Goal: Task Accomplishment & Management: Complete application form

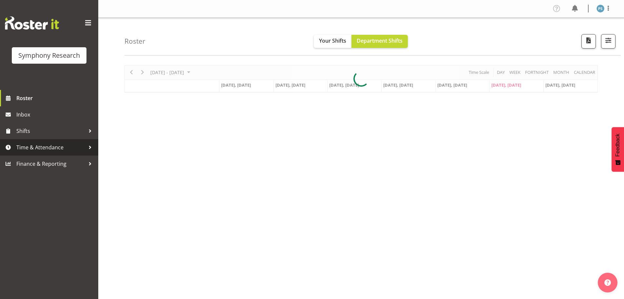
click at [44, 150] on span "Time & Attendance" at bounding box center [50, 147] width 69 height 10
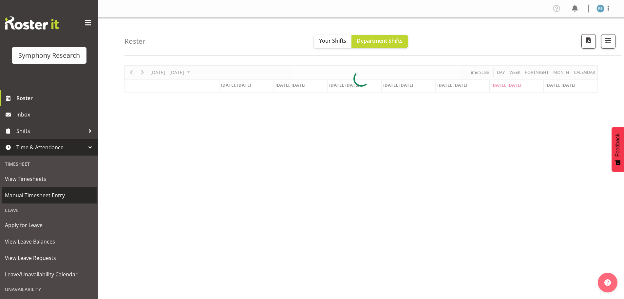
click at [48, 192] on span "Manual Timesheet Entry" at bounding box center [49, 195] width 89 height 10
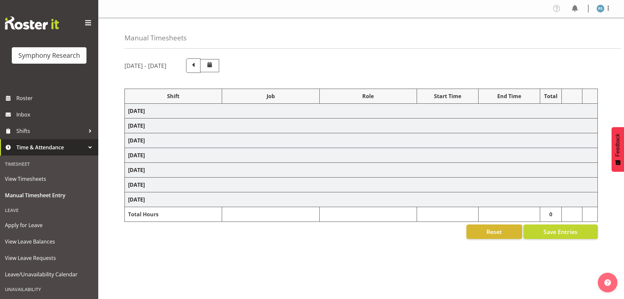
select select "4583"
select select "10527"
select select "4583"
select select "10499"
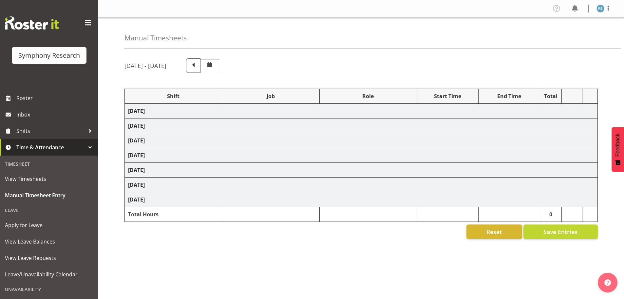
select select "4583"
select select "10527"
select select "4583"
select select "10499"
select select "4583"
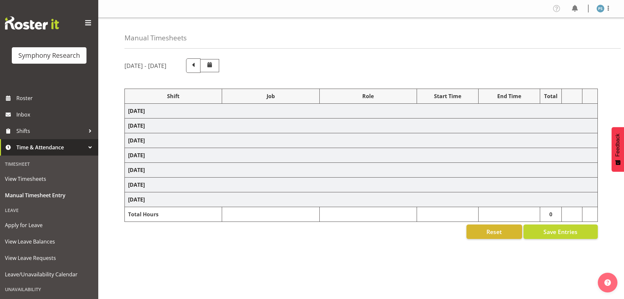
select select "10527"
select select "4583"
select select "10499"
select select "4583"
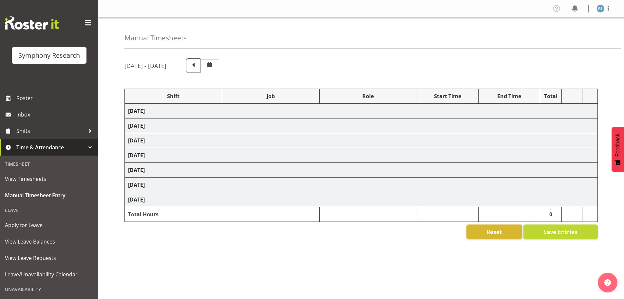
select select "10527"
select select "4583"
select select "10499"
select select "4583"
select select "10527"
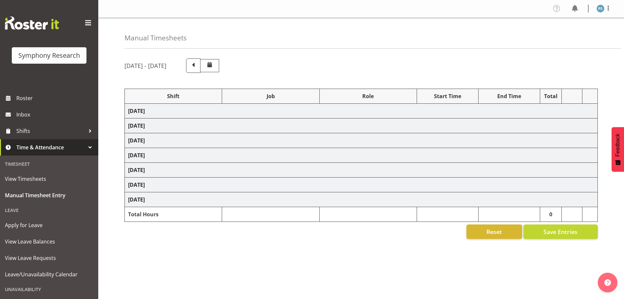
select select "4583"
select select "10499"
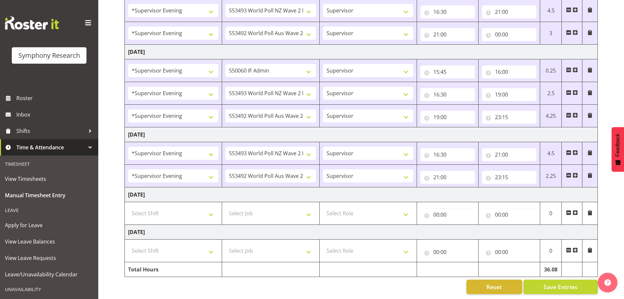
scroll to position [266, 0]
click at [212, 207] on select "Select Shift !!Weekend Residential (Roster IT Shift Label) *Business 9/10am ~ 4…" at bounding box center [173, 213] width 90 height 13
select select "19170"
click at [128, 207] on select "Select Shift !!Weekend Residential (Roster IT Shift Label) *Business 9/10am ~ 4…" at bounding box center [173, 213] width 90 height 13
click at [310, 210] on select "Select Job 550060 IF Admin 553492 World Poll Aus Wave 2 Main 2025 553493 World …" at bounding box center [271, 213] width 90 height 13
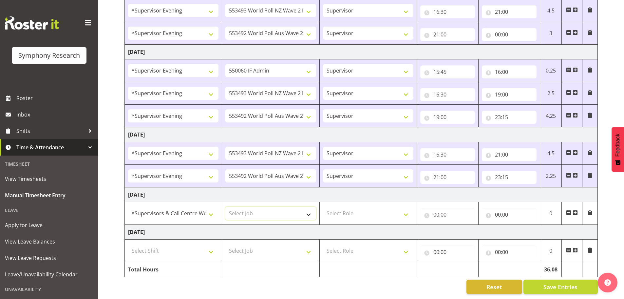
select select "10527"
click at [226, 207] on select "Select Job 550060 IF Admin 553492 World Poll Aus Wave 2 Main 2025 553493 World …" at bounding box center [271, 213] width 90 height 13
click at [408, 209] on select "Select Role Supervisor Briefing Interviewing" at bounding box center [368, 213] width 90 height 13
select select "45"
click at [323, 207] on select "Select Role Supervisor Briefing Interviewing" at bounding box center [368, 213] width 90 height 13
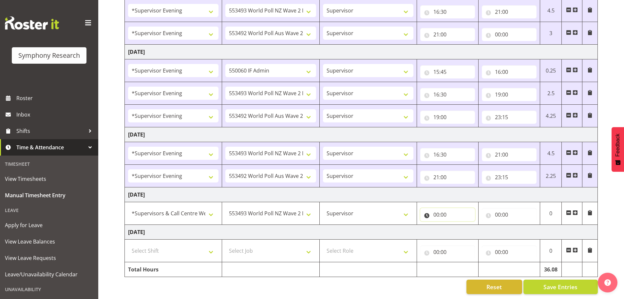
click at [437, 211] on input "00:00" at bounding box center [448, 214] width 55 height 13
click at [467, 227] on select "00 01 02 03 04 05 06 07 08 09 10 11 12 13 14 15 16 17 18 19 20 21 22 23" at bounding box center [465, 231] width 15 height 13
select select "11"
click at [458, 225] on select "00 01 02 03 04 05 06 07 08 09 10 11 12 13 14 15 16 17 18 19 20 21 22 23" at bounding box center [465, 231] width 15 height 13
type input "11:00"
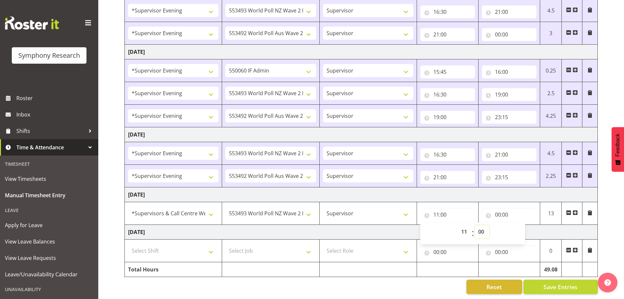
click at [485, 227] on select "00 01 02 03 04 05 06 07 08 09 10 11 12 13 14 15 16 17 18 19 20 21 22 23 24 25 2…" at bounding box center [482, 231] width 15 height 13
select select "30"
click at [475, 225] on select "00 01 02 03 04 05 06 07 08 09 10 11 12 13 14 15 16 17 18 19 20 21 22 23 24 25 2…" at bounding box center [482, 231] width 15 height 13
type input "11:30"
click at [498, 208] on input "00:00" at bounding box center [509, 214] width 55 height 13
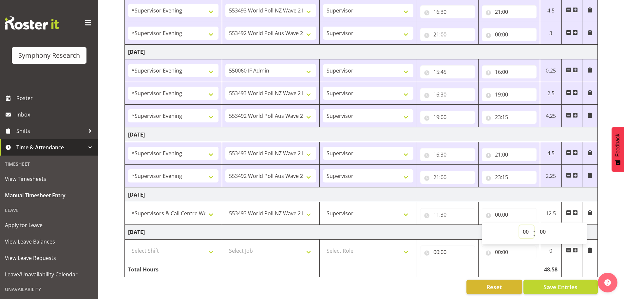
click at [528, 226] on select "00 01 02 03 04 05 06 07 08 09 10 11 12 13 14 15 16 17 18 19 20 21 22 23" at bounding box center [527, 231] width 15 height 13
select select "13"
click at [520, 225] on select "00 01 02 03 04 05 06 07 08 09 10 11 12 13 14 15 16 17 18 19 20 21 22 23" at bounding box center [527, 231] width 15 height 13
type input "13:00"
click at [576, 210] on span at bounding box center [575, 212] width 5 height 5
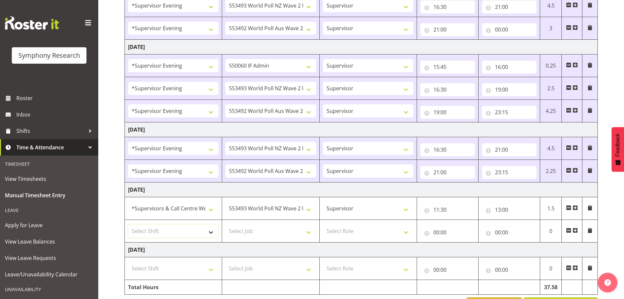
click at [209, 234] on select "Select Shift !!Weekend Residential (Roster IT Shift Label) *Business 9/10am ~ 4…" at bounding box center [173, 230] width 90 height 13
select select "19170"
click at [128, 224] on select "Select Shift !!Weekend Residential (Roster IT Shift Label) *Business 9/10am ~ 4…" at bounding box center [173, 230] width 90 height 13
click at [313, 230] on select "Select Job 550060 IF Admin 553492 World Poll Aus Wave 2 Main 2025 553493 World …" at bounding box center [271, 230] width 90 height 13
click at [226, 224] on select "Select Job 550060 IF Admin 553492 World Poll Aus Wave 2 Main 2025 553493 World …" at bounding box center [271, 230] width 90 height 13
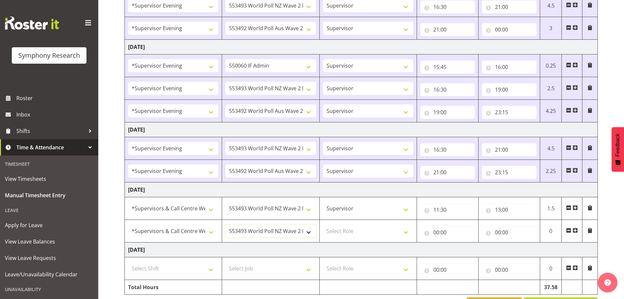
click at [312, 233] on select "550060 IF Admin 553492 World Poll Aus Wave 2 Main 2025 553493 World Poll NZ Wav…" at bounding box center [271, 230] width 90 height 13
select select "10499"
click at [226, 224] on select "550060 IF Admin 553492 World Poll Aus Wave 2 Main 2025 553493 World Poll NZ Wav…" at bounding box center [271, 230] width 90 height 13
click at [403, 233] on select "Select Role Supervisor Briefing Interviewing" at bounding box center [368, 230] width 90 height 13
select select "45"
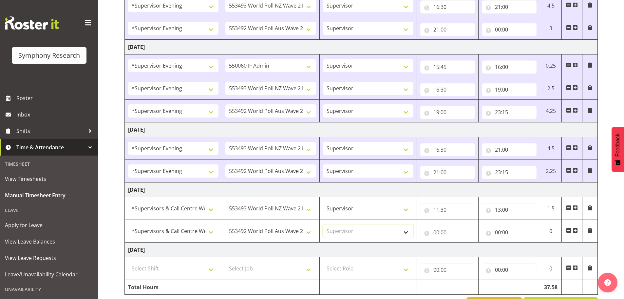
click at [323, 224] on select "Select Role Supervisor Briefing Interviewing" at bounding box center [368, 230] width 90 height 13
click at [438, 232] on input "00:00" at bounding box center [448, 232] width 55 height 13
click at [461, 247] on select "00 01 02 03 04 05 06 07 08 09 10 11 12 13 14 15 16 17 18 19 20 21 22 23" at bounding box center [465, 249] width 15 height 13
select select "13"
click at [458, 243] on select "00 01 02 03 04 05 06 07 08 09 10 11 12 13 14 15 16 17 18 19 20 21 22 23" at bounding box center [465, 249] width 15 height 13
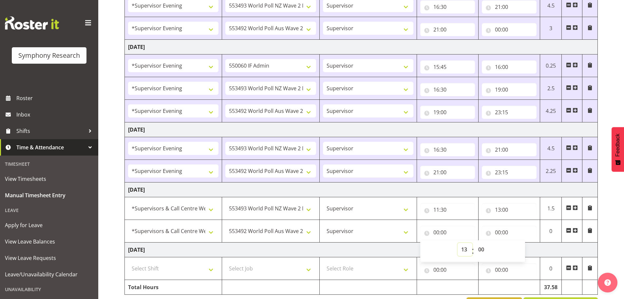
type input "13:00"
click at [500, 230] on input "00:00" at bounding box center [509, 232] width 55 height 13
click at [526, 245] on select "00 01 02 03 04 05 06 07 08 09 10 11 12 13 14 15 16 17 18 19 20 21 22 23" at bounding box center [527, 249] width 15 height 13
select select "19"
click at [520, 243] on select "00 01 02 03 04 05 06 07 08 09 10 11 12 13 14 15 16 17 18 19 20 21 22 23" at bounding box center [527, 249] width 15 height 13
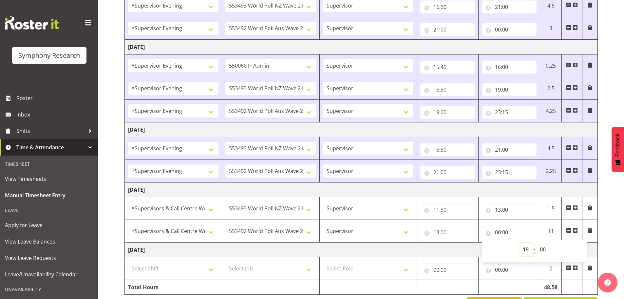
type input "19:00"
click at [542, 247] on select "00 01 02 03 04 05 06 07 08 09 10 11 12 13 14 15 16 17 18 19 20 21 22 23 24 25 2…" at bounding box center [544, 249] width 15 height 13
select select "45"
click at [537, 243] on select "00 01 02 03 04 05 06 07 08 09 10 11 12 13 14 15 16 17 18 19 20 21 22 23 24 25 2…" at bounding box center [544, 249] width 15 height 13
type input "19:45"
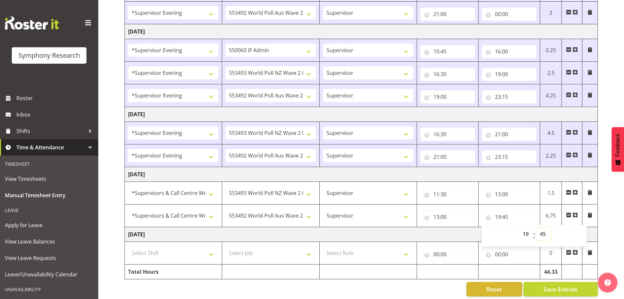
scroll to position [289, 0]
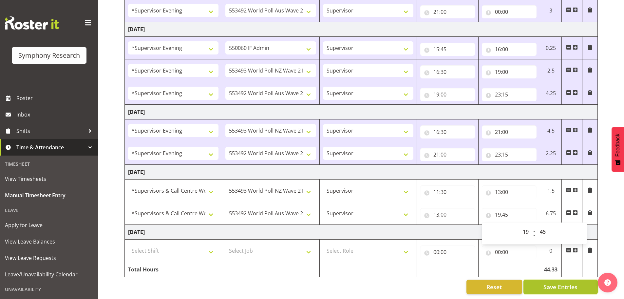
click at [551, 282] on span "Save Entries" at bounding box center [561, 286] width 34 height 9
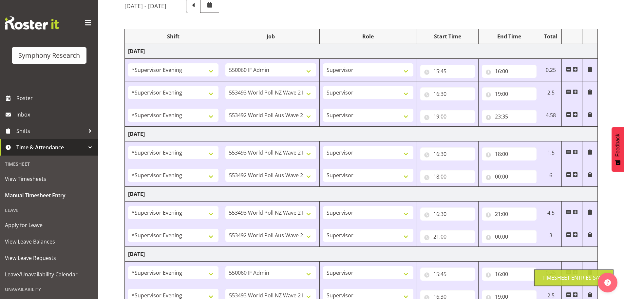
scroll to position [0, 0]
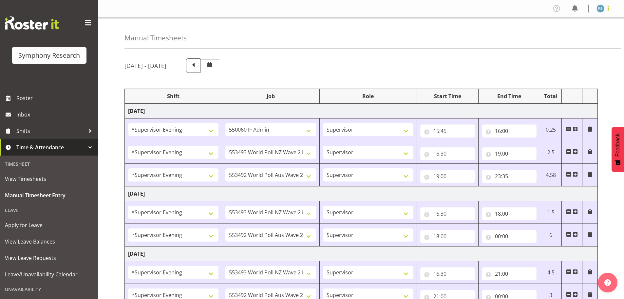
click at [610, 10] on span at bounding box center [609, 8] width 8 height 8
click at [584, 31] on link "Log Out" at bounding box center [581, 35] width 63 height 12
